Goal: Find contact information: Find contact information

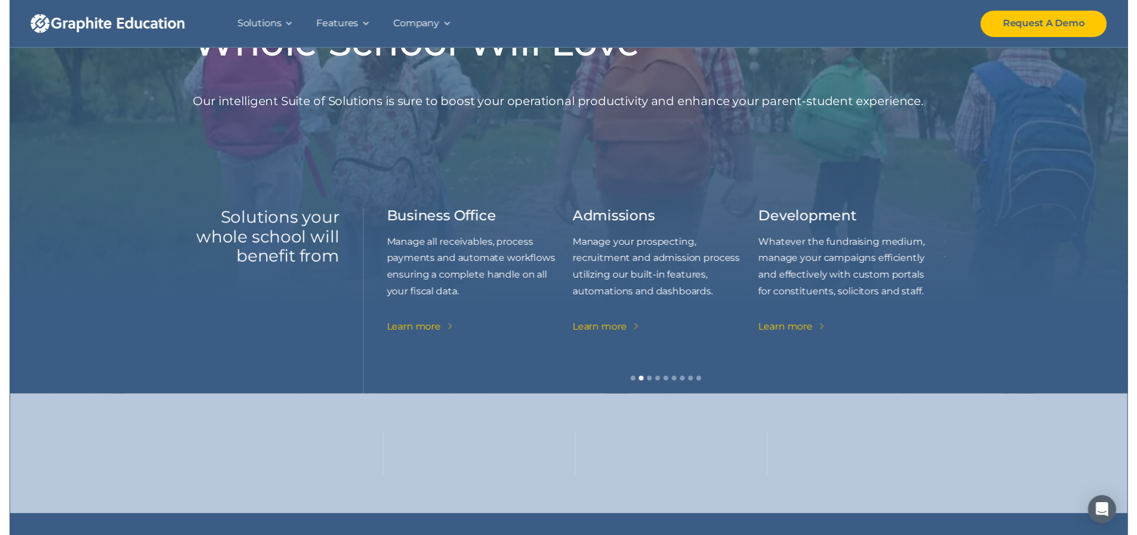
scroll to position [179, 0]
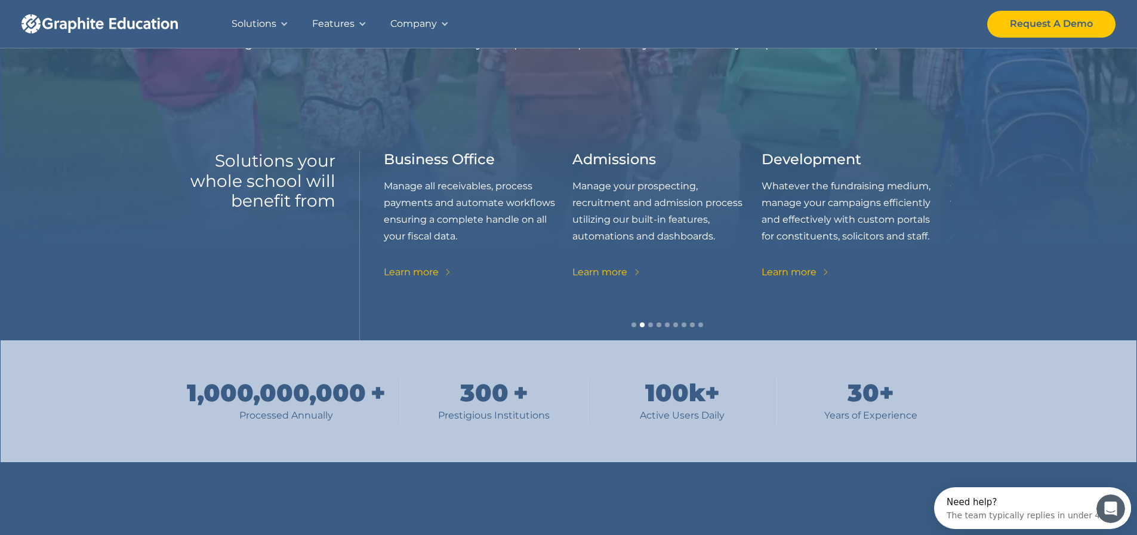
scroll to position [0, 0]
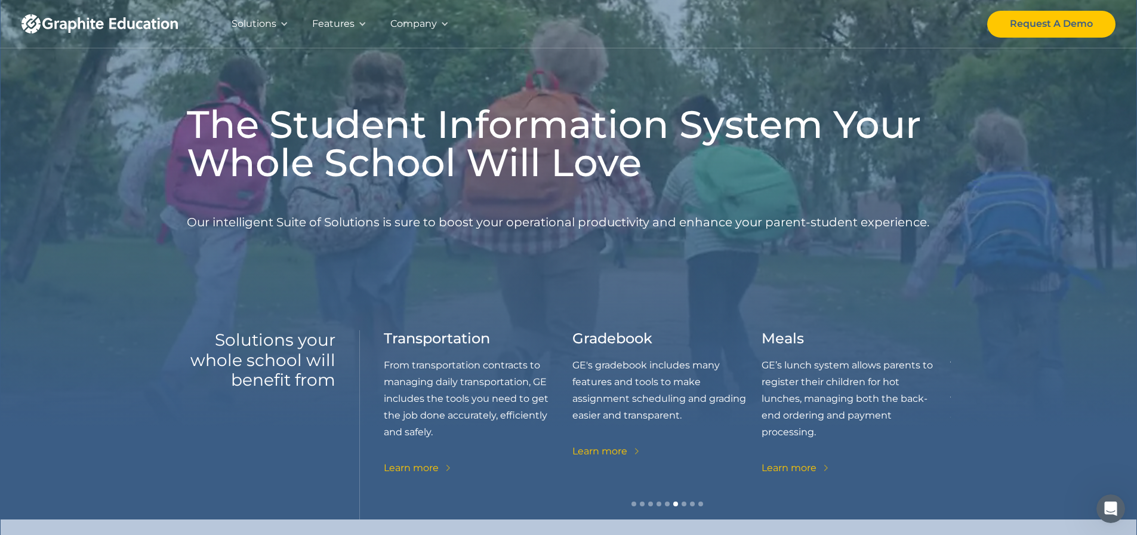
click at [411, 19] on div "Company" at bounding box center [413, 24] width 47 height 17
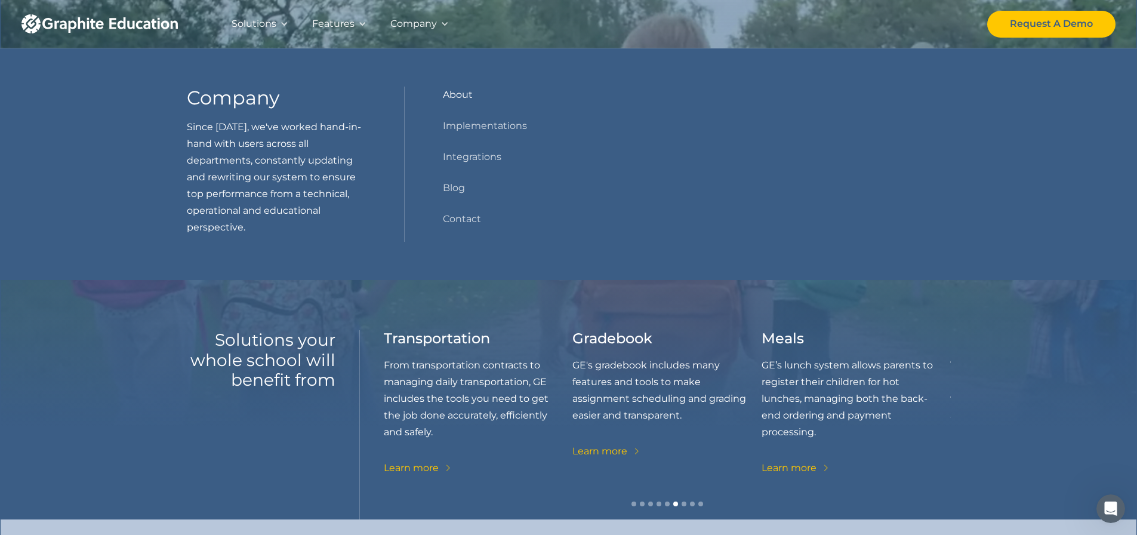
click at [470, 95] on link "About" at bounding box center [458, 95] width 30 height 17
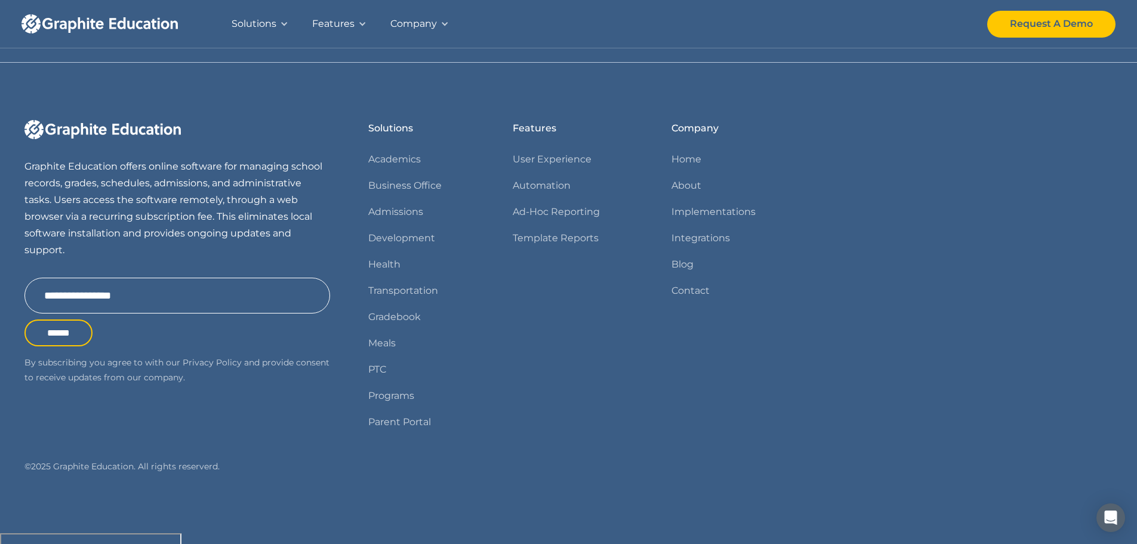
scroll to position [1158, 0]
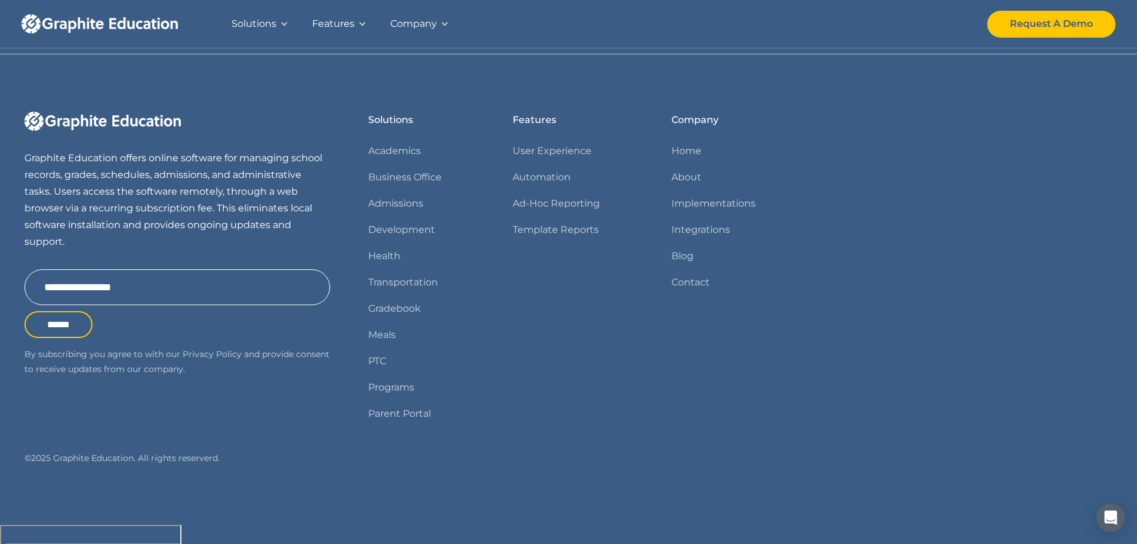
click at [411, 33] on div "Company" at bounding box center [413, 24] width 47 height 24
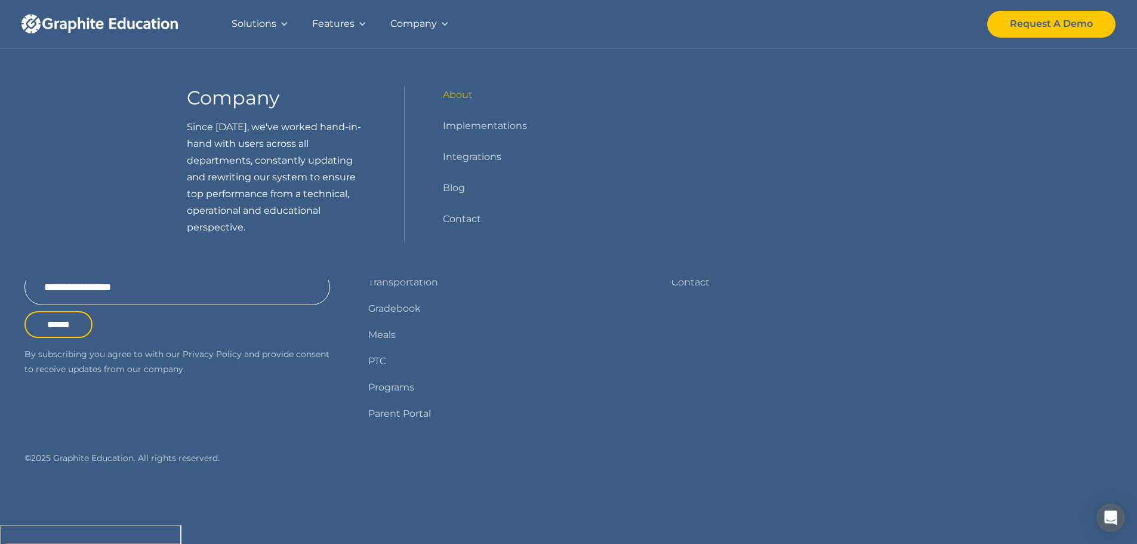
click at [410, 40] on div "Company" at bounding box center [420, 24] width 82 height 48
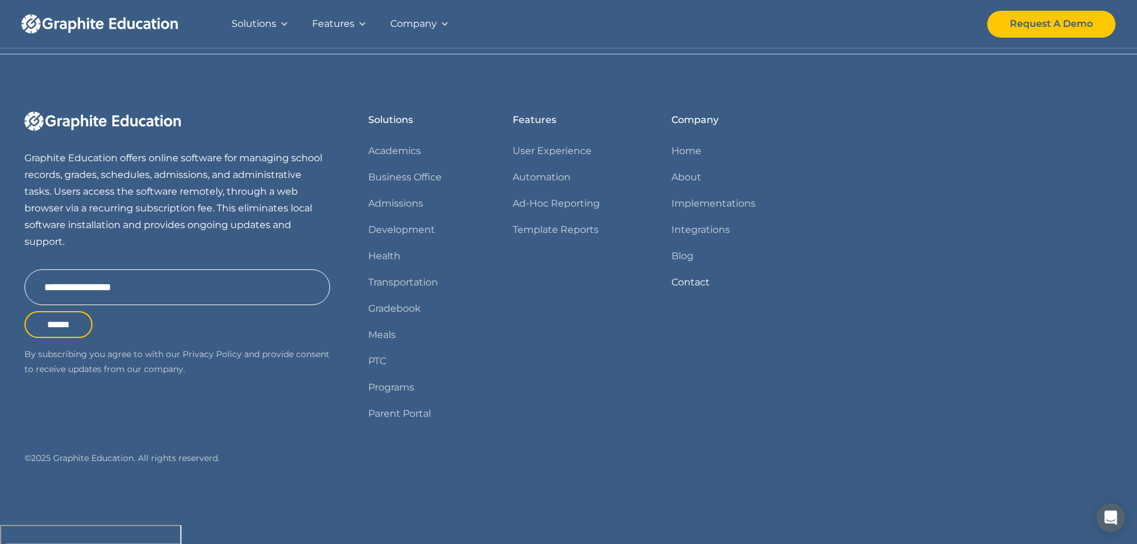
click at [688, 291] on link "Contact" at bounding box center [691, 282] width 38 height 17
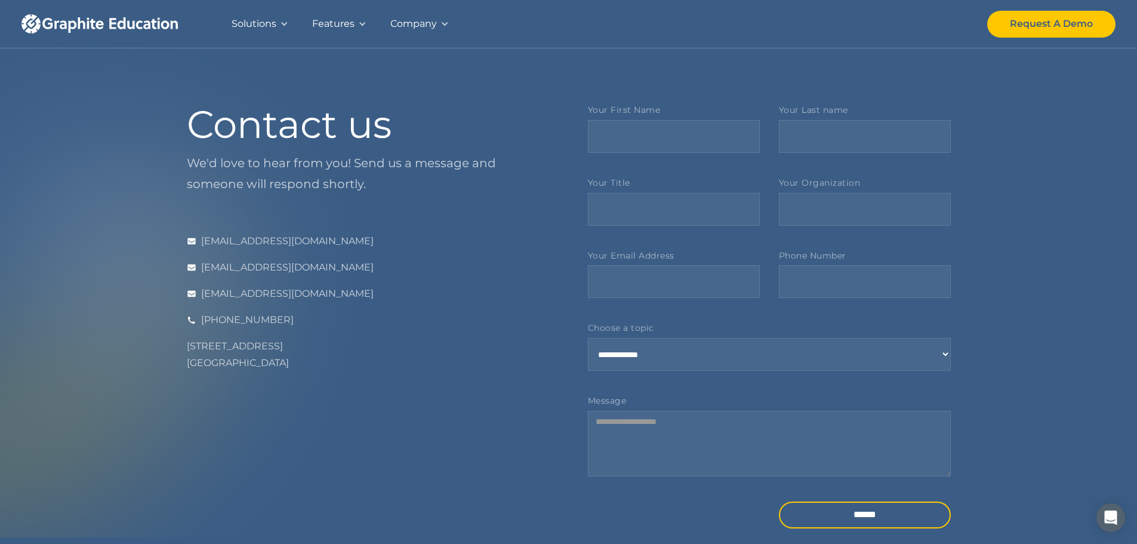
click at [419, 28] on div "Company" at bounding box center [413, 24] width 47 height 17
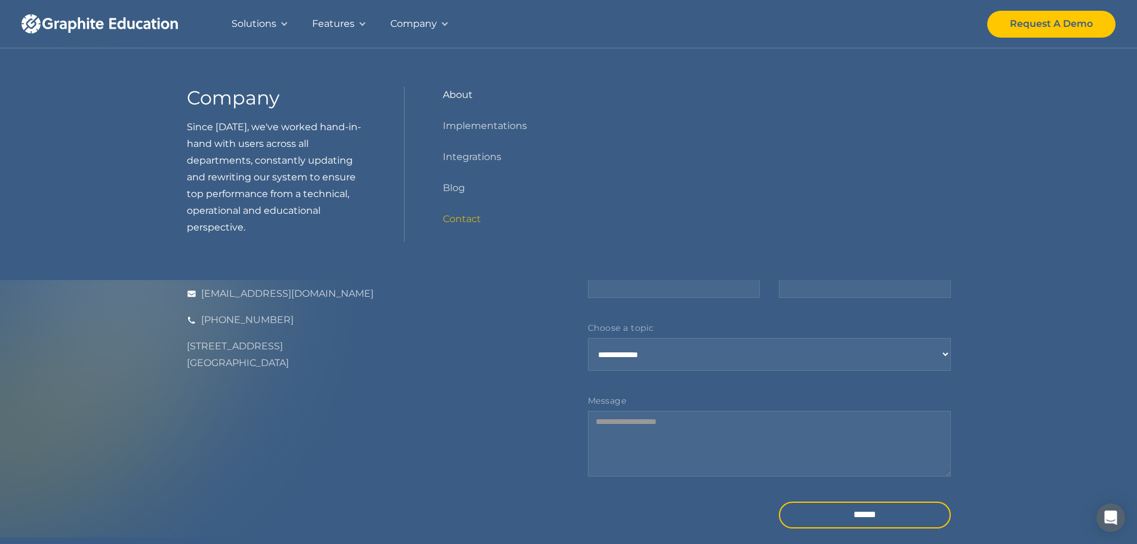
click at [465, 98] on link "About" at bounding box center [458, 95] width 30 height 17
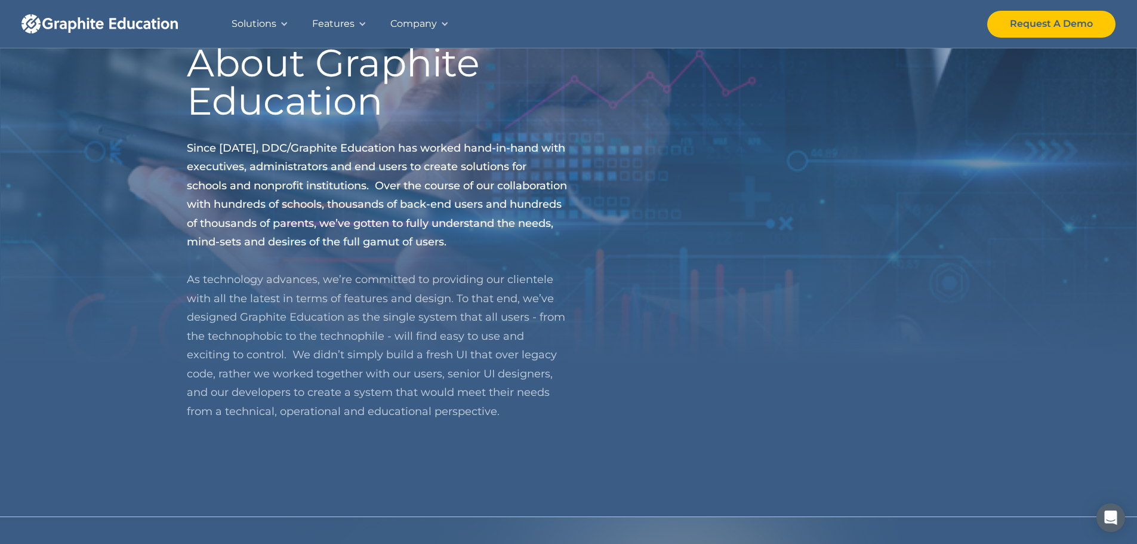
scroll to position [119, 0]
